Goal: Transaction & Acquisition: Purchase product/service

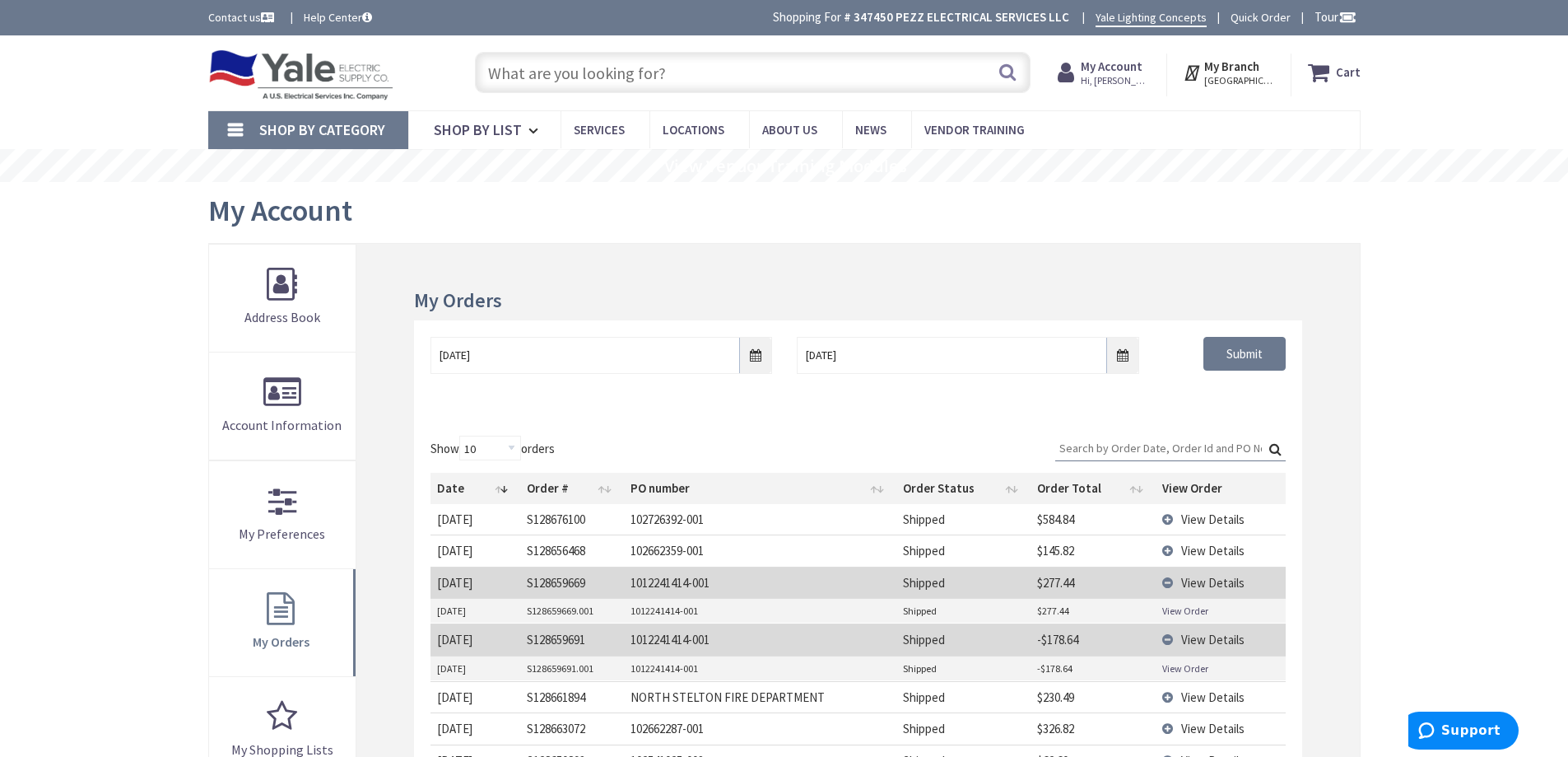
click at [737, 69] on input "text" at bounding box center [752, 72] width 556 height 41
drag, startPoint x: 860, startPoint y: 80, endPoint x: 854, endPoint y: 64, distance: 17.1
click at [859, 77] on input "text" at bounding box center [752, 72] width 556 height 41
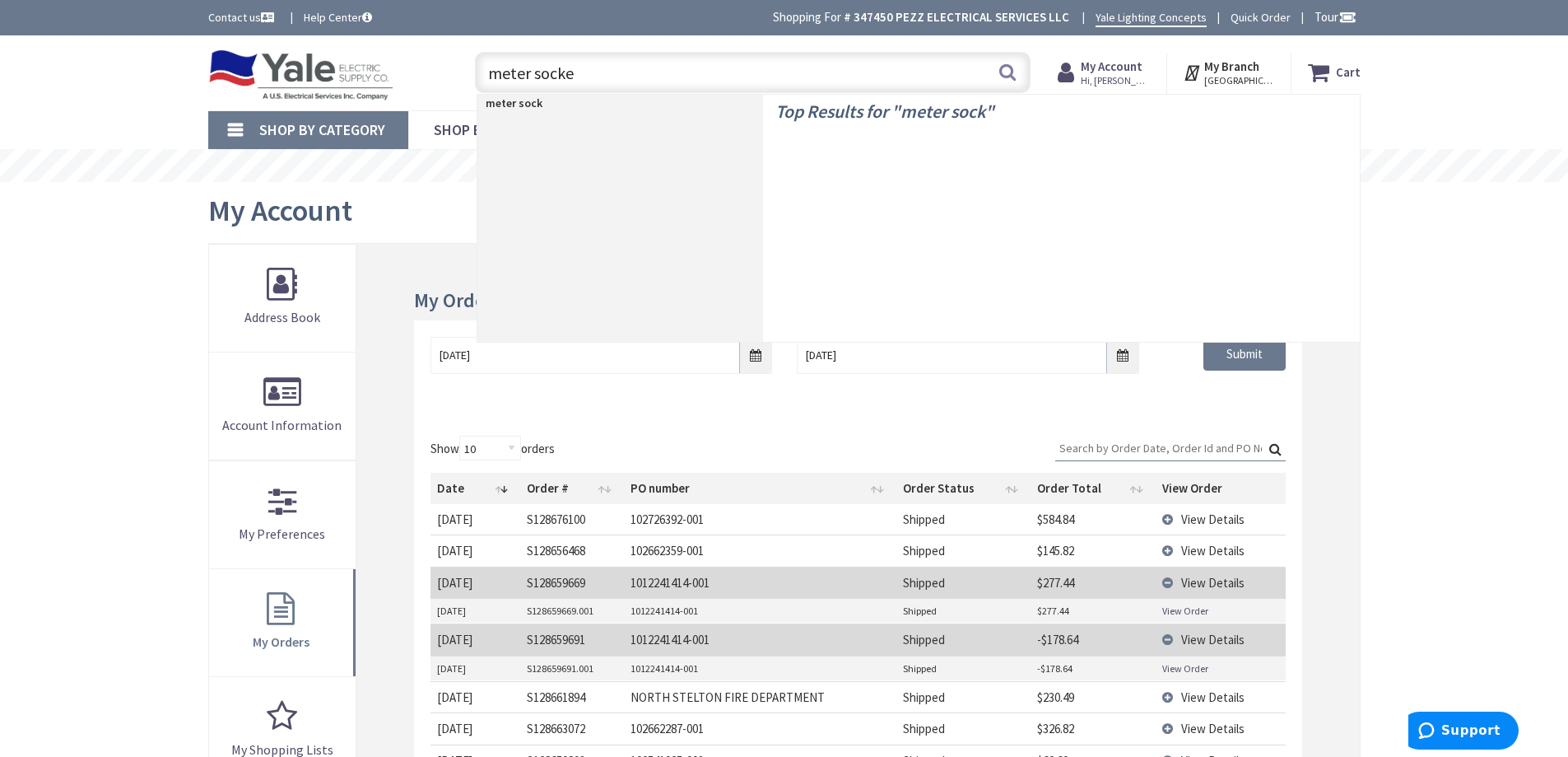
type input "meter socket"
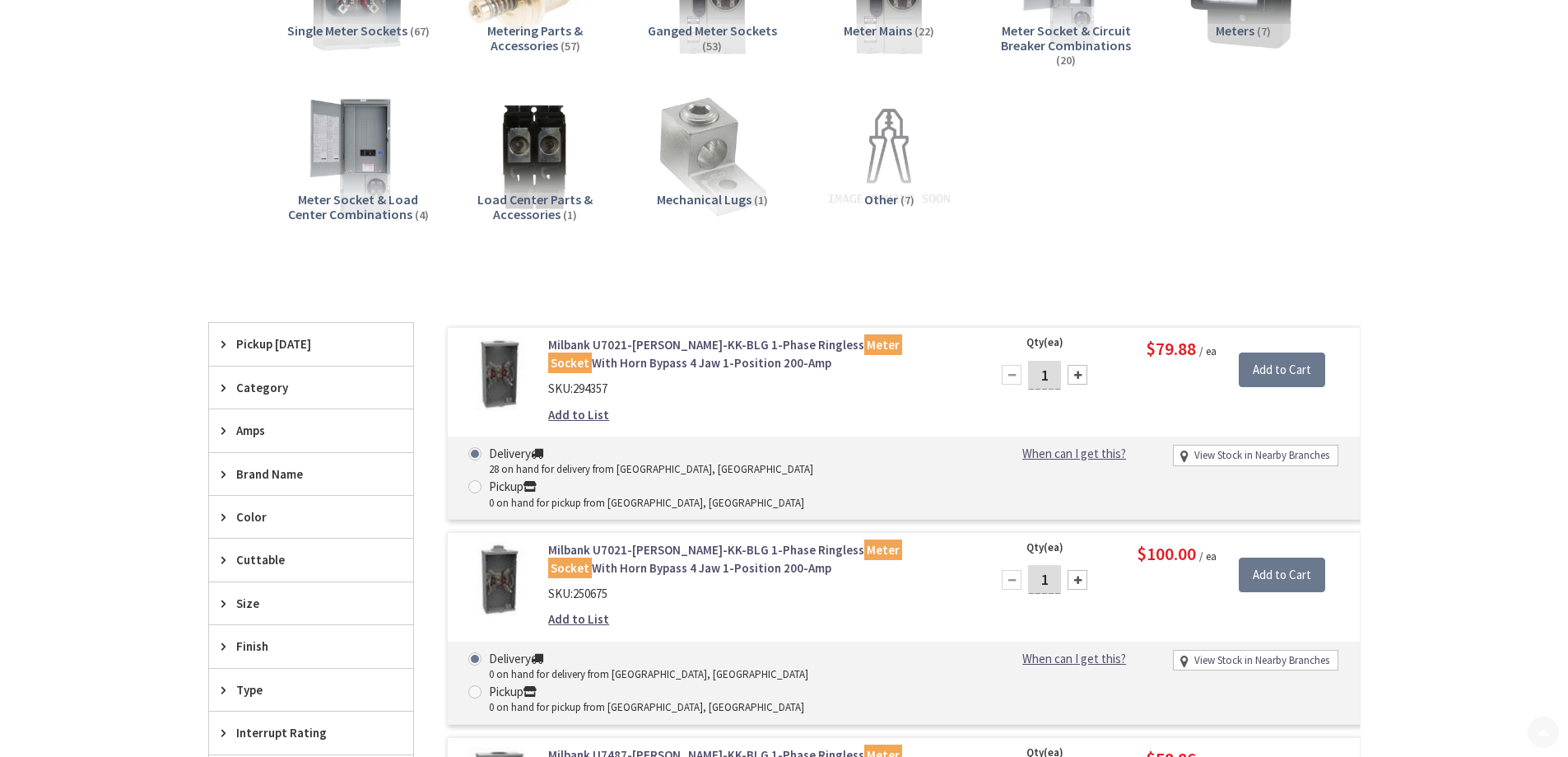
type input "[GEOGRAPHIC_DATA], [GEOGRAPHIC_DATA]"
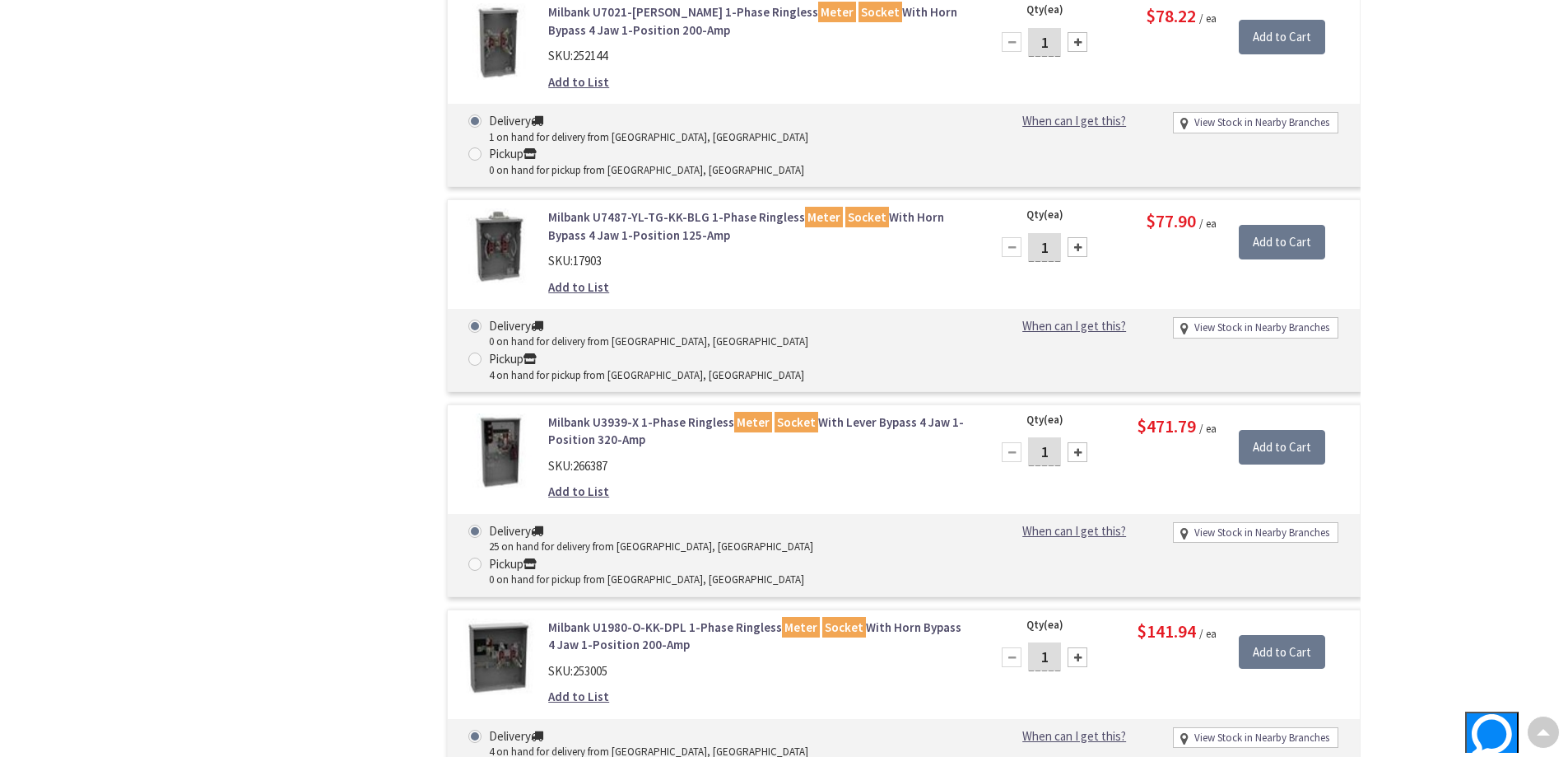
scroll to position [1483, 0]
click at [693, 618] on link "Milbank U1980-O-KK-DPL 1-Phase Ringless Meter Socket With Horn Bypass 4 Jaw 1-P…" at bounding box center [757, 635] width 419 height 35
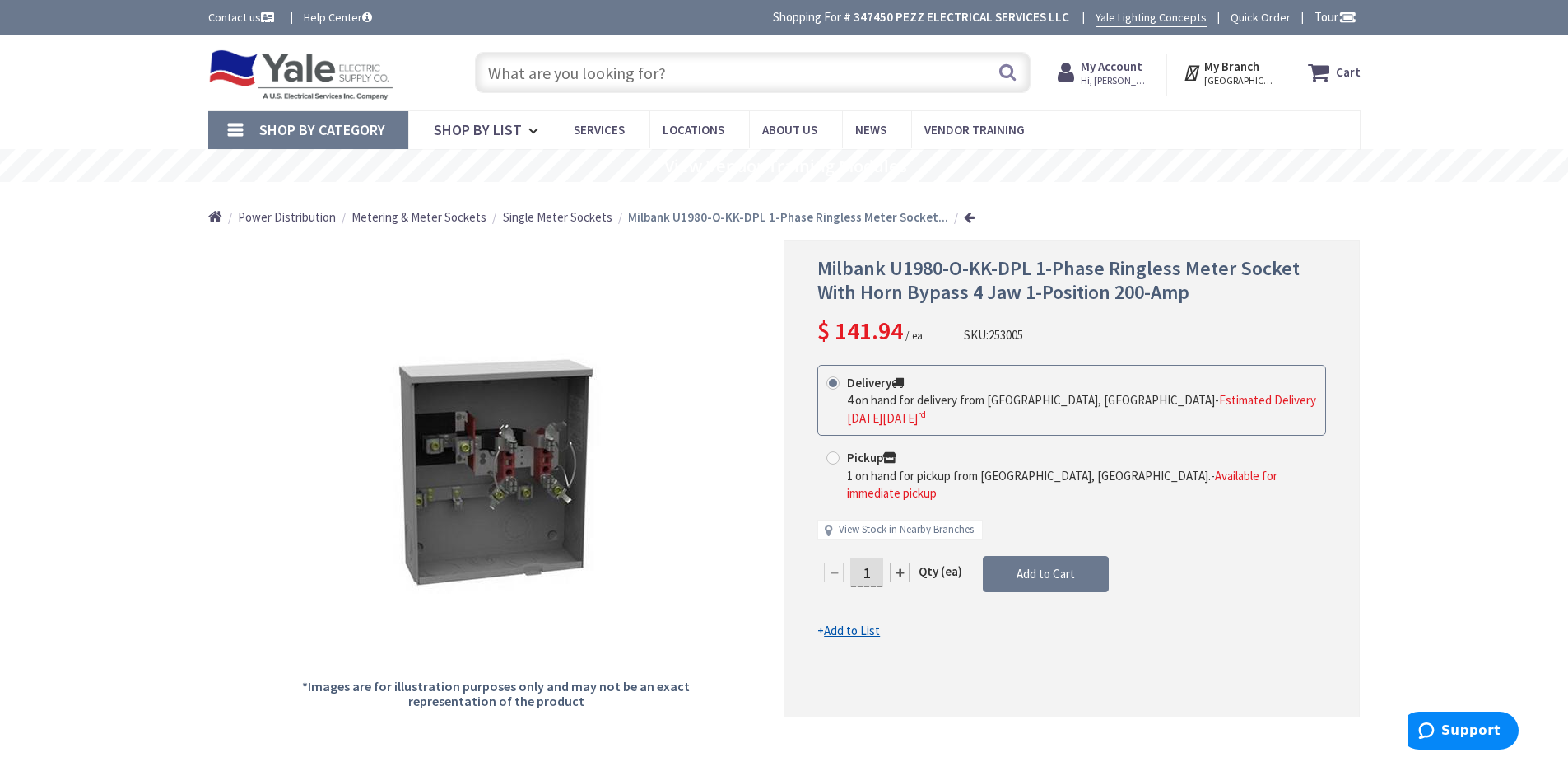
click at [566, 222] on span "Single Meter Sockets" at bounding box center [558, 217] width 110 height 16
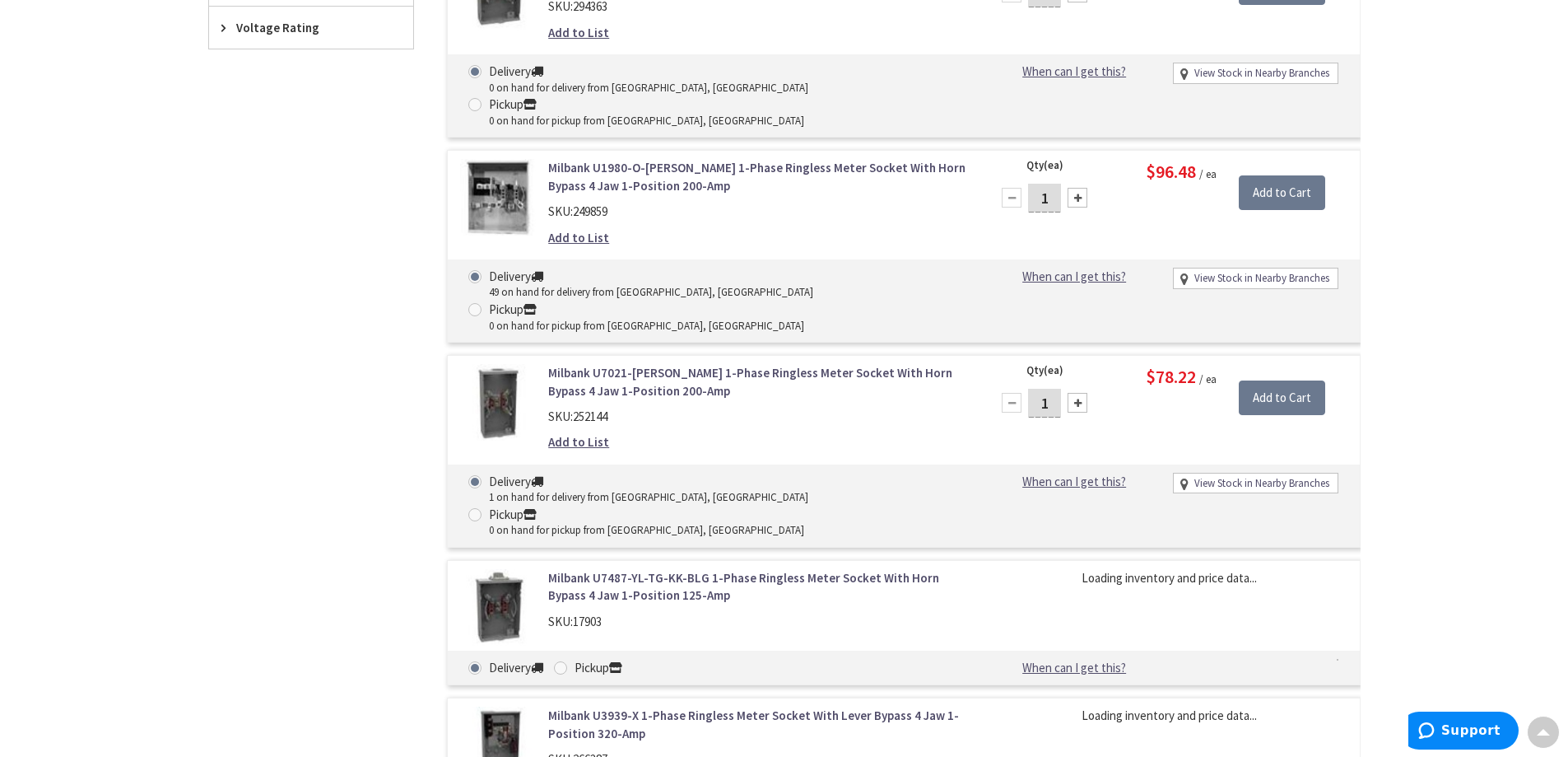
scroll to position [1400, 0]
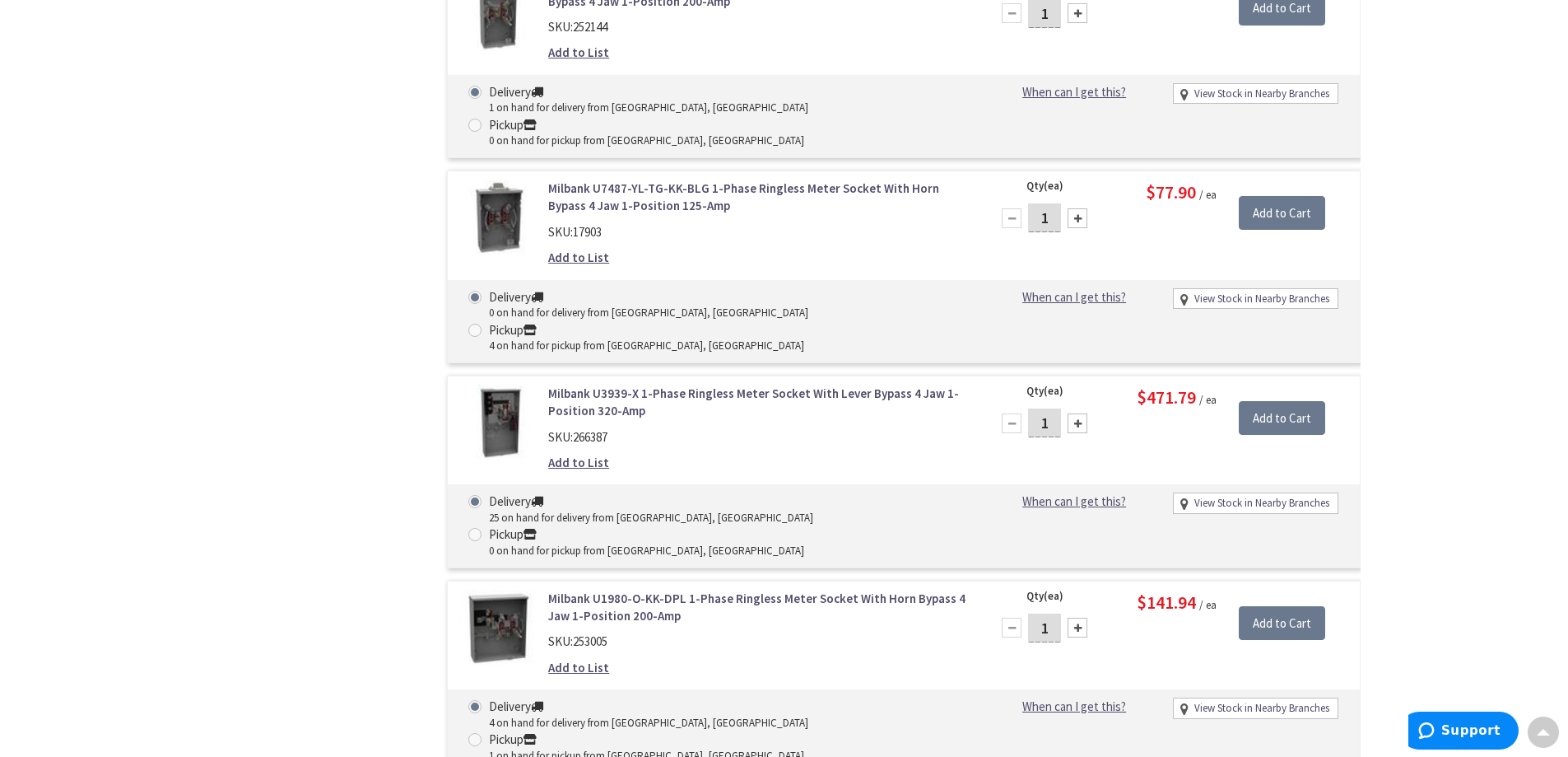
click at [119, 378] on div "Skip to Content Toggle Nav Search Cart My Cart Close" at bounding box center [784, 593] width 1568 height 3917
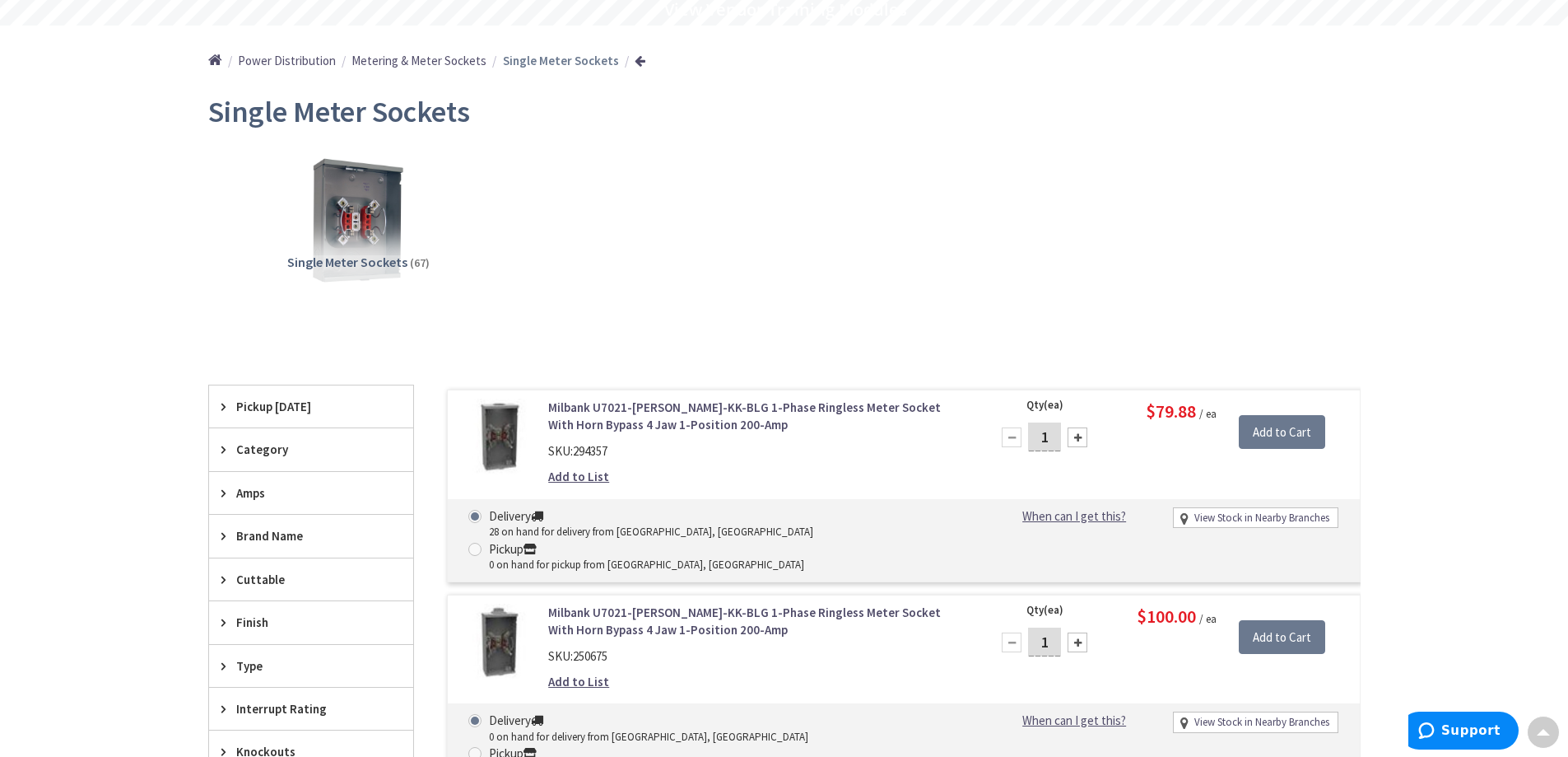
scroll to position [0, 0]
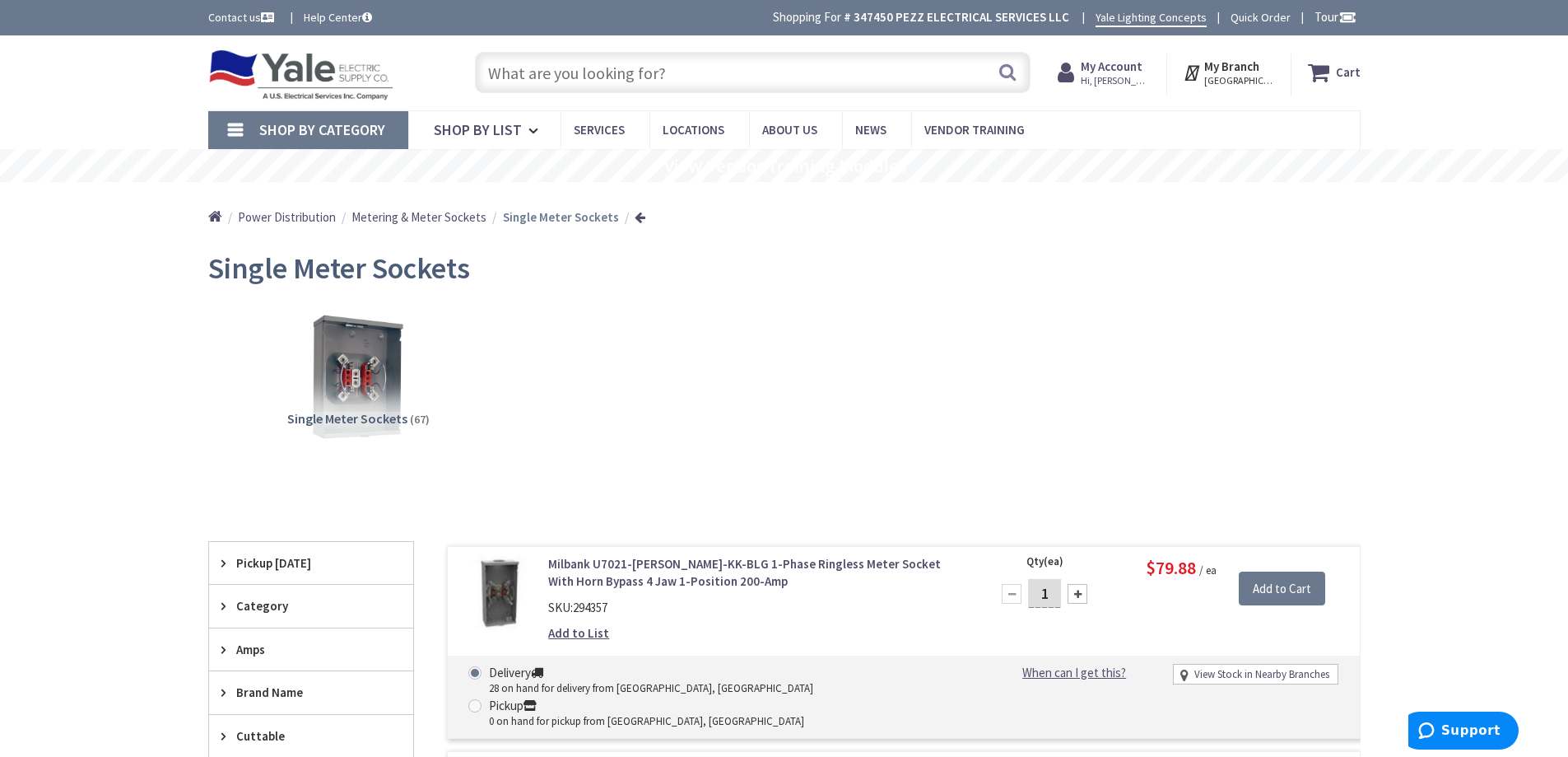
drag, startPoint x: 900, startPoint y: 63, endPoint x: 893, endPoint y: 69, distance: 9.2
click at [900, 66] on input "text" at bounding box center [752, 72] width 556 height 41
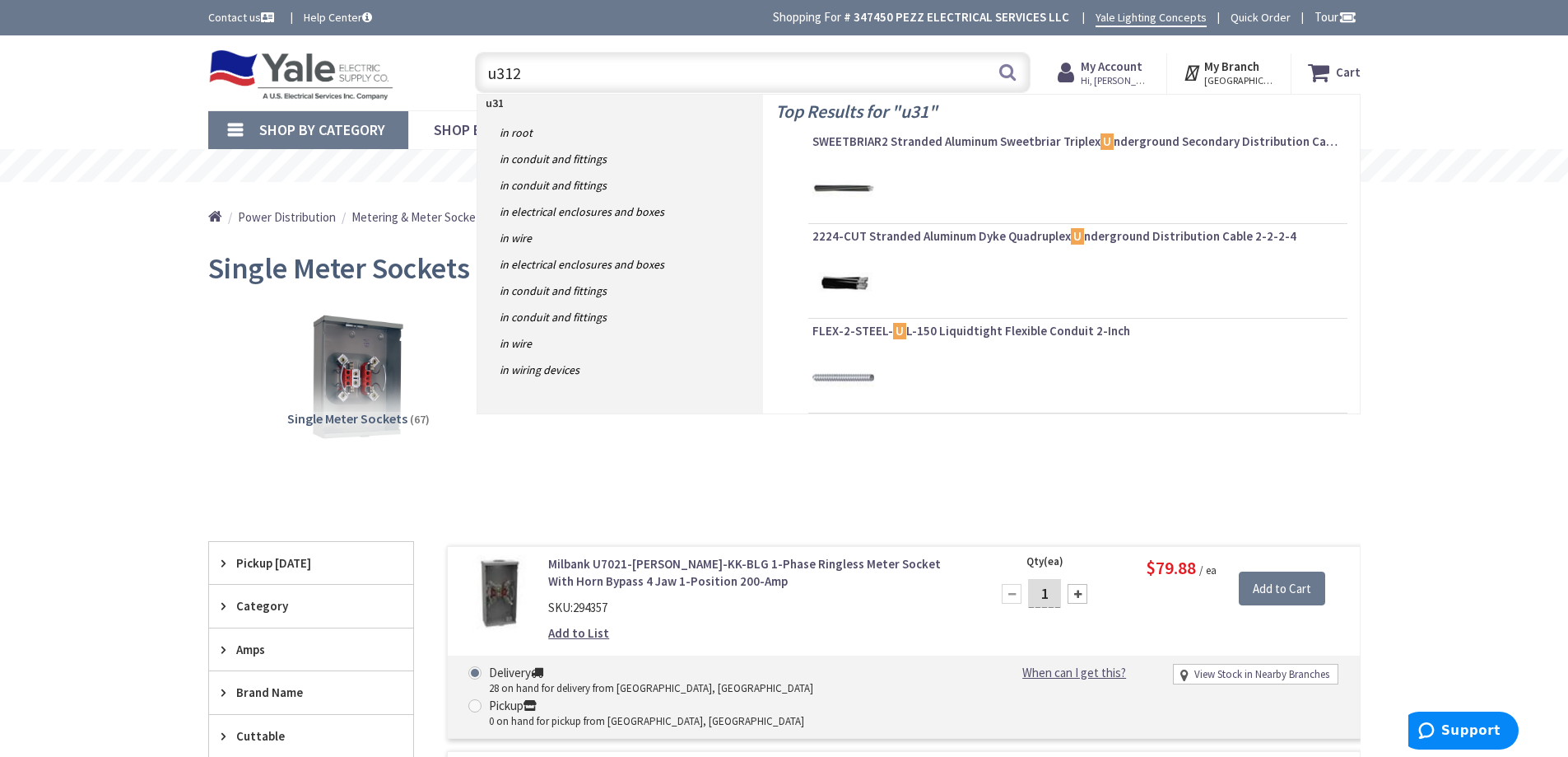
type input "u3126"
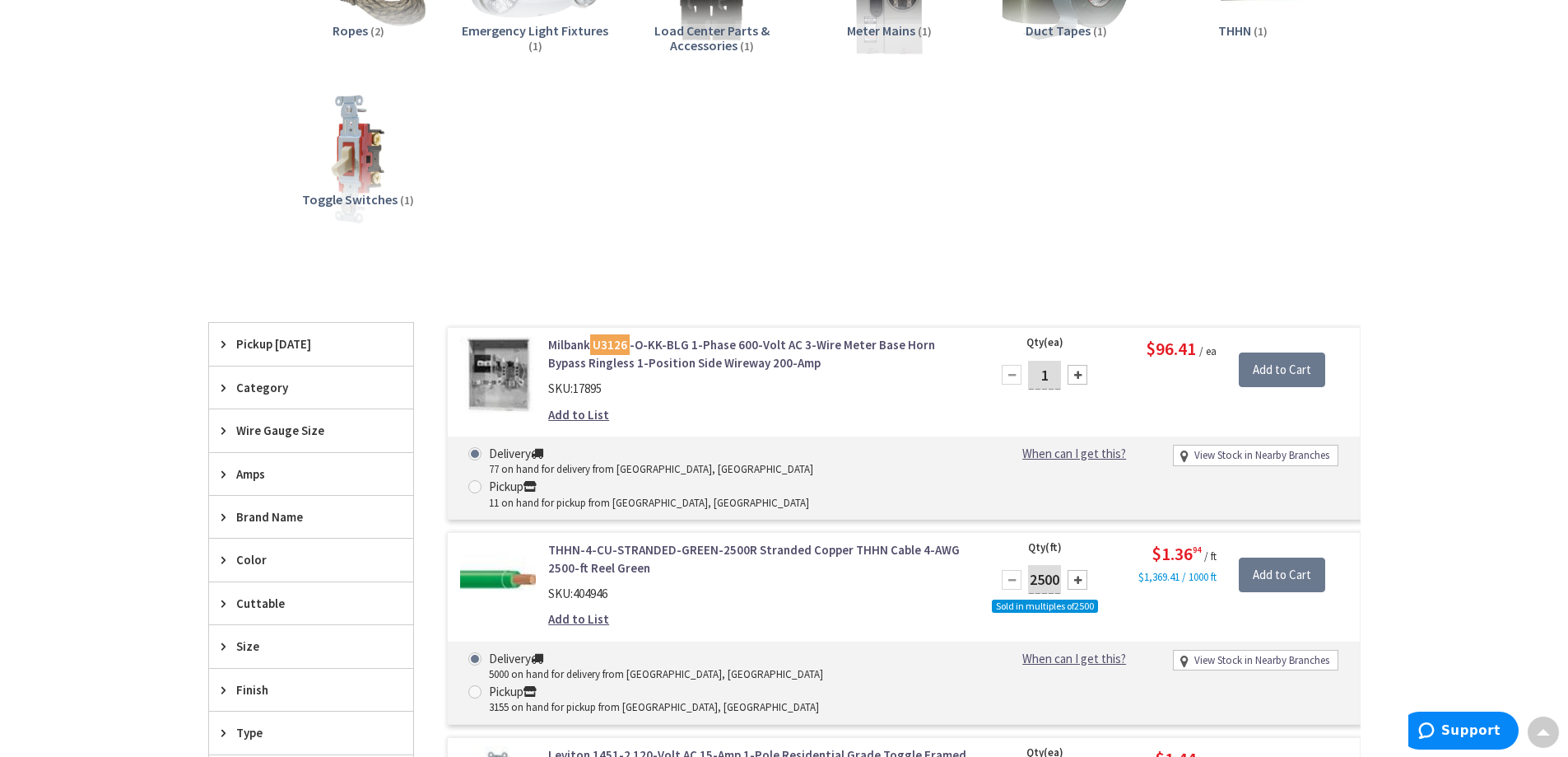
click at [687, 362] on link "Milbank U3126 -O-KK-BLG 1-Phase 600-Volt AC 3-Wire Meter Base Horn Bypass Ringl…" at bounding box center [757, 354] width 419 height 35
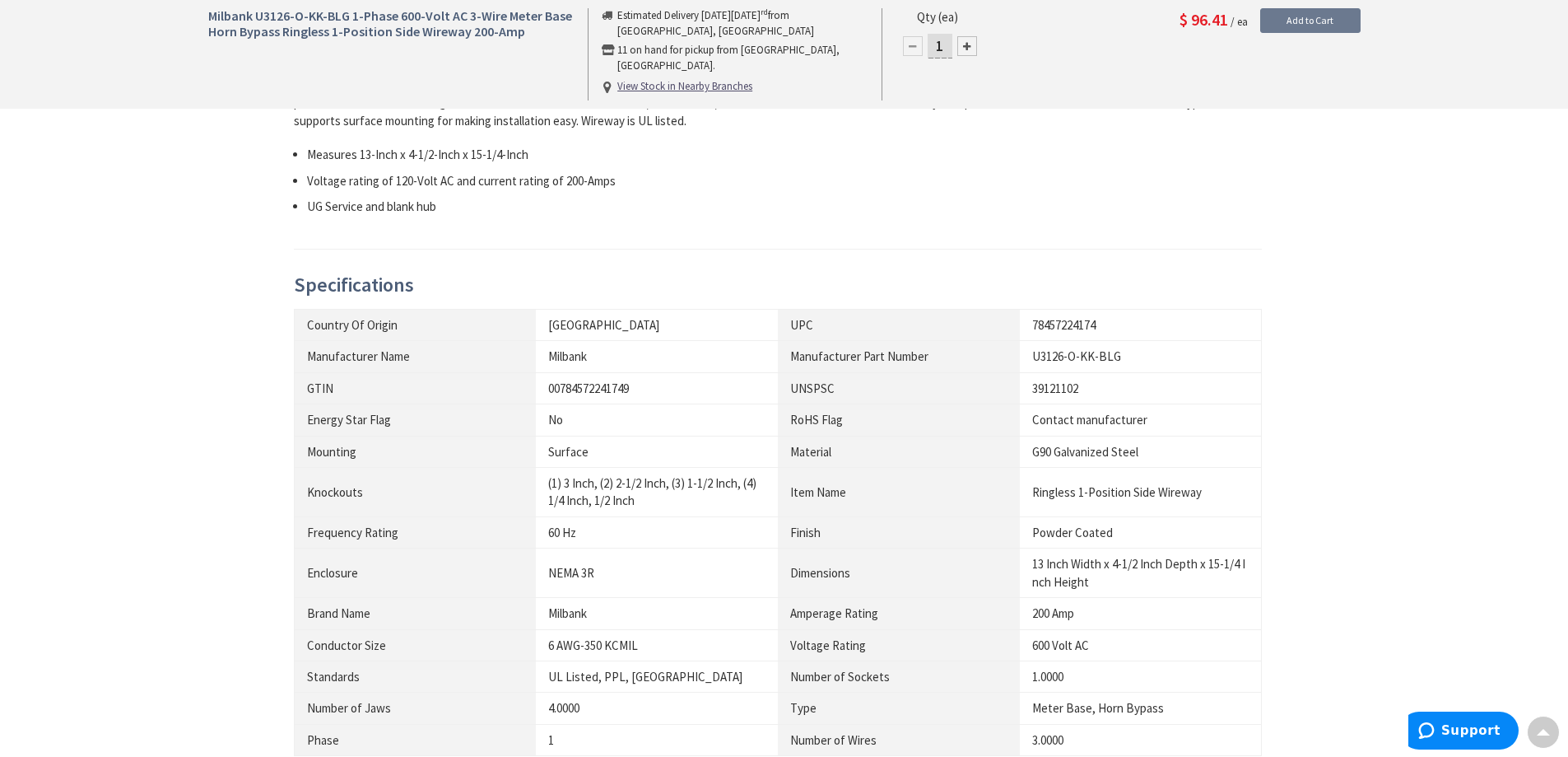
scroll to position [495, 0]
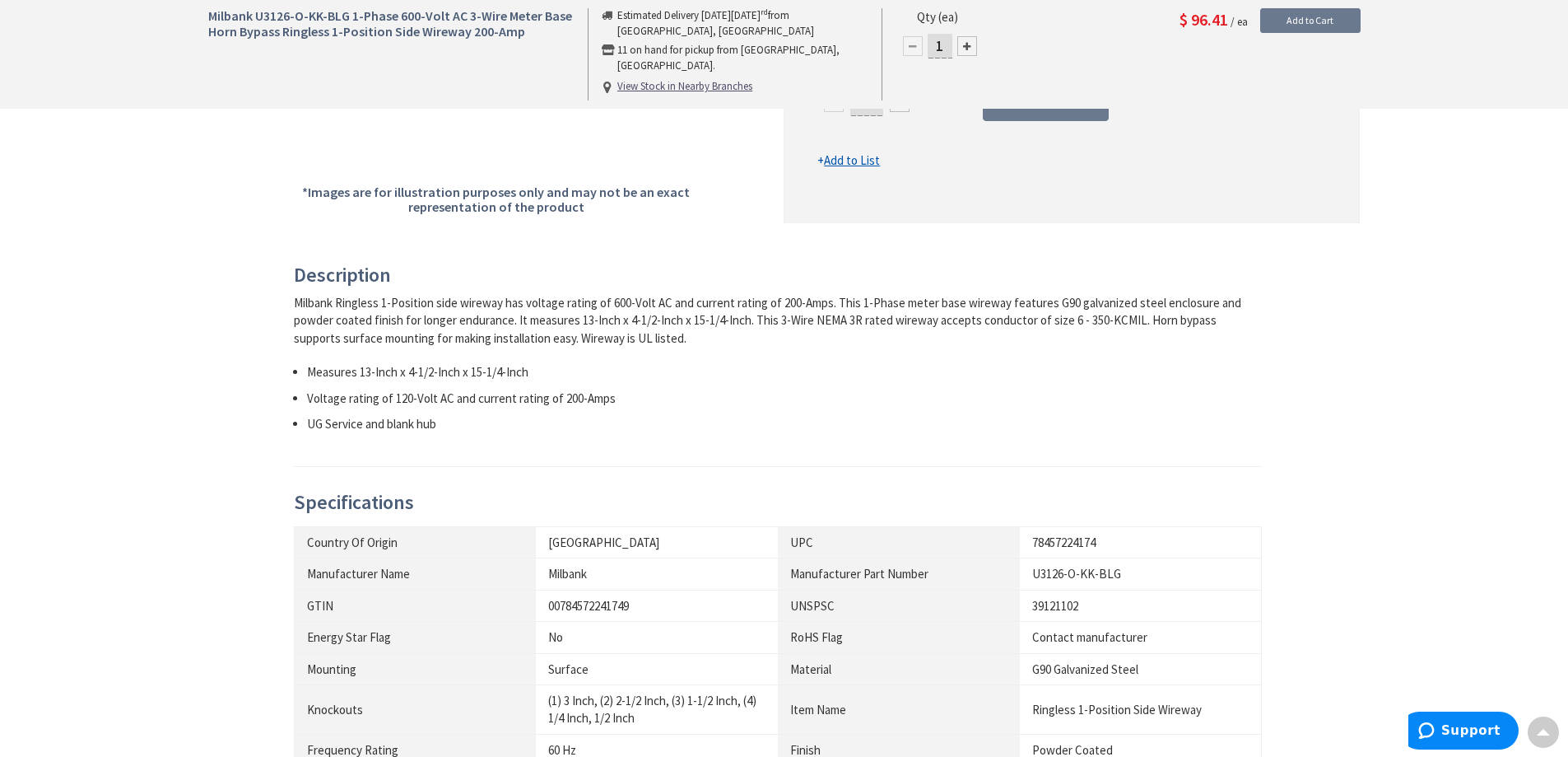
drag, startPoint x: 1458, startPoint y: 412, endPoint x: 1490, endPoint y: 469, distance: 65.4
click at [1461, 407] on div "Milbank U3126-O-KK-BLG 1-Phase 600-Volt AC 3-Wire Meter Base Horn Bypass Ringle…" at bounding box center [784, 525] width 1568 height 1969
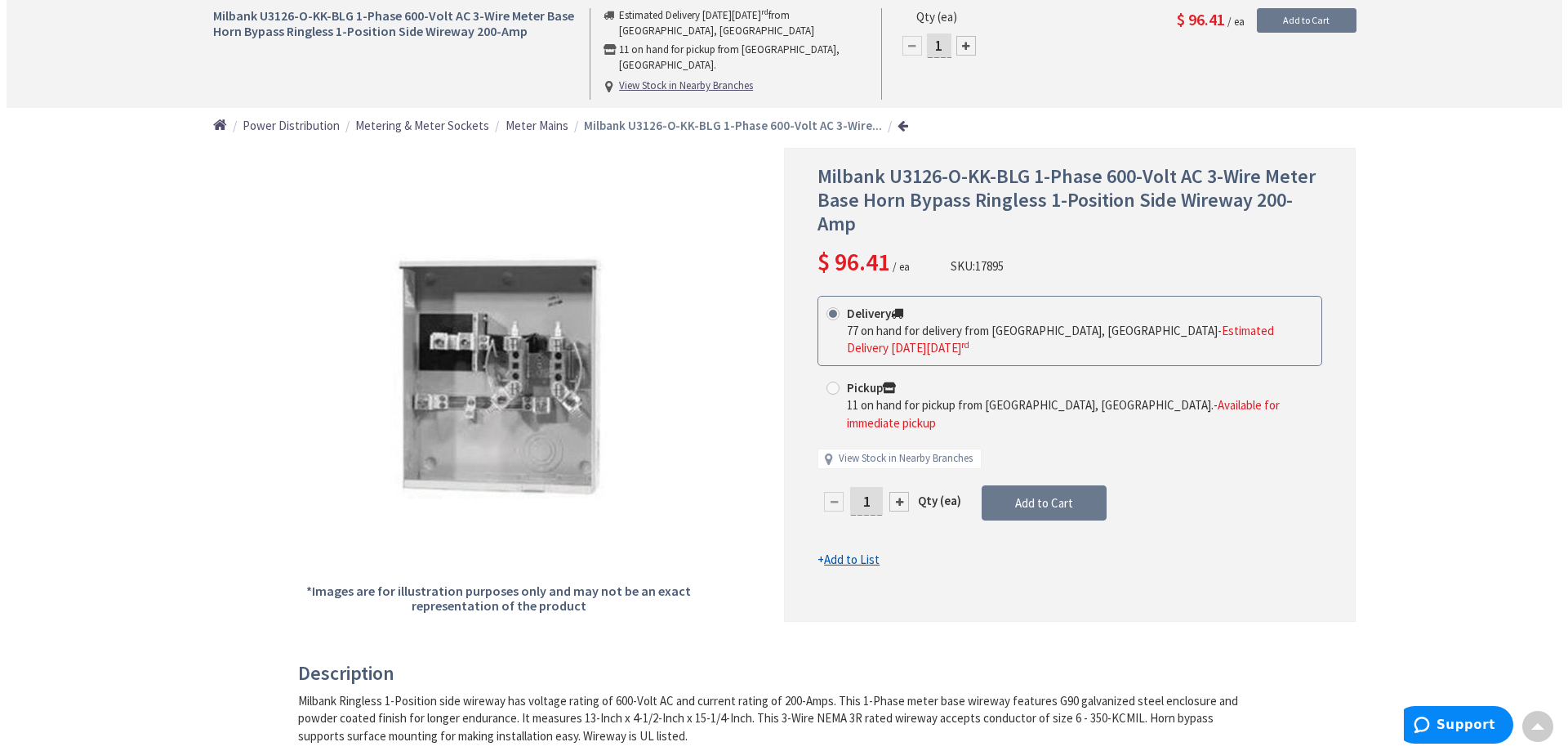
scroll to position [0, 0]
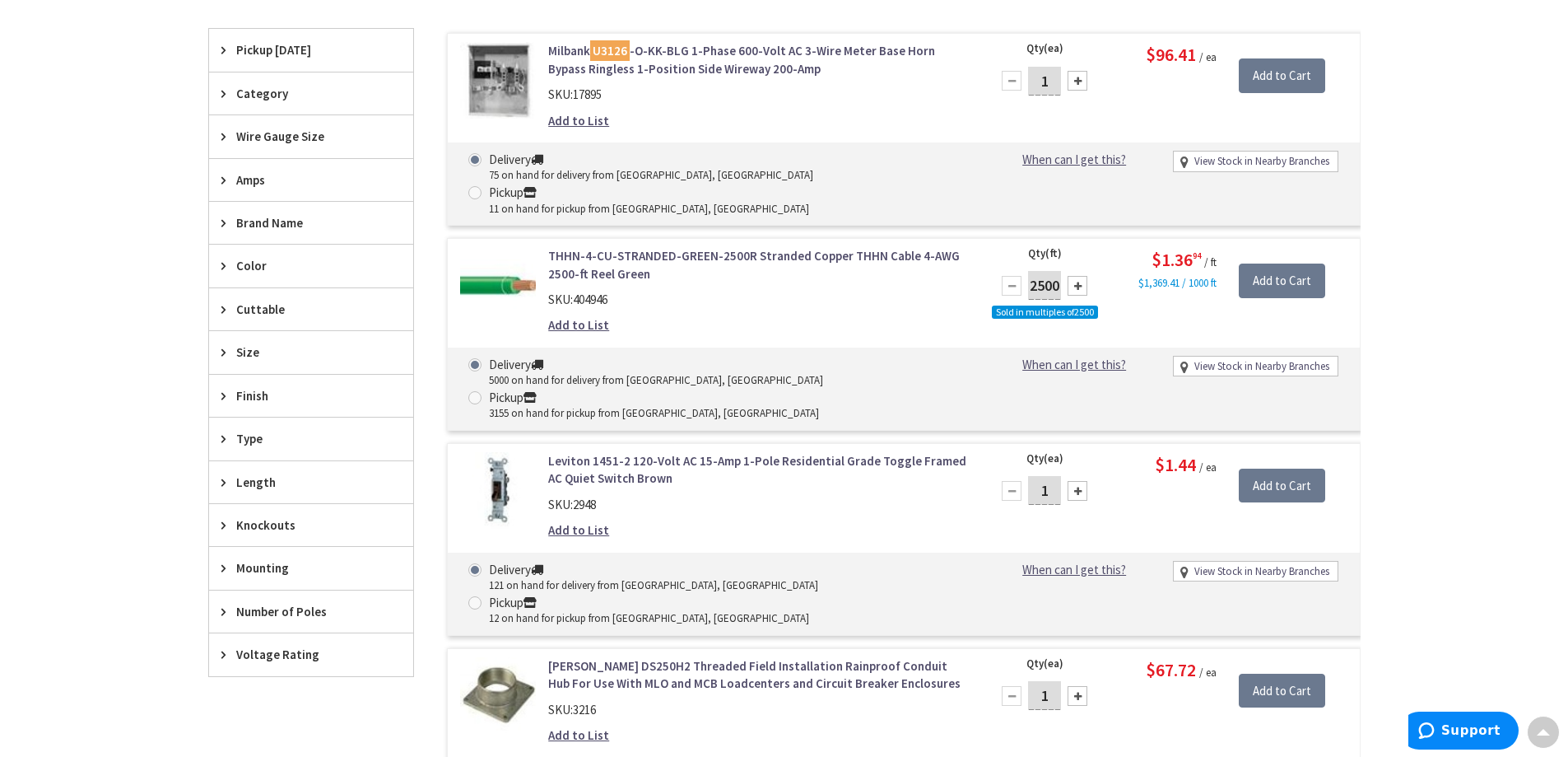
scroll to position [959, 0]
